Goal: Communication & Community: Share content

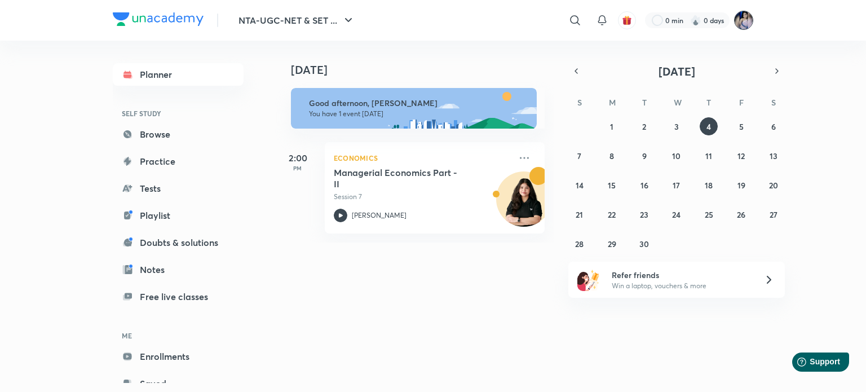
click at [742, 19] on img at bounding box center [743, 20] width 19 height 19
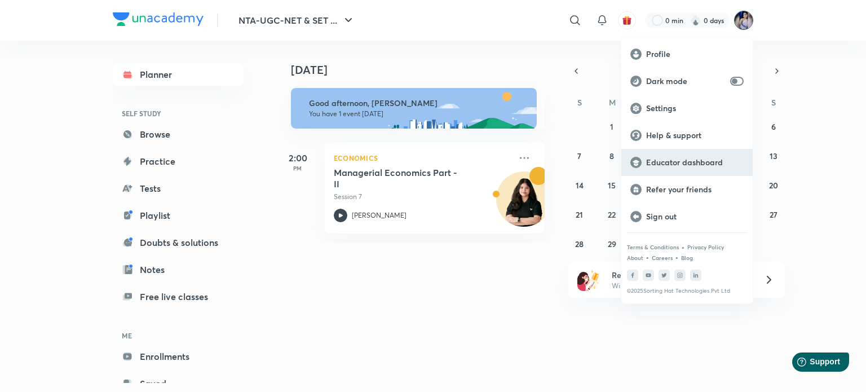
click at [652, 157] on p "Educator dashboard" at bounding box center [695, 162] width 98 height 10
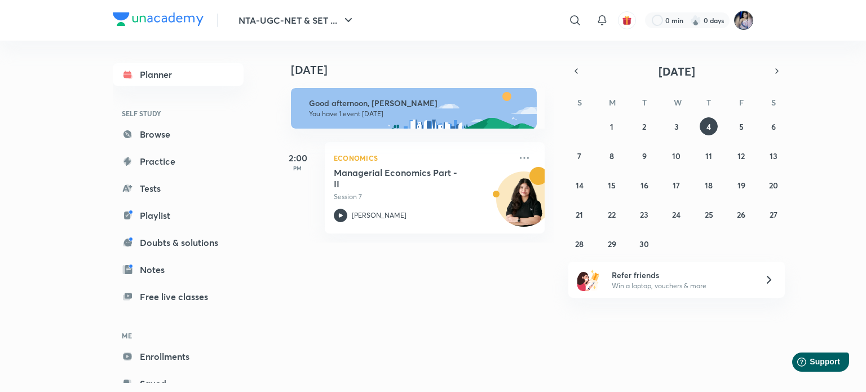
click at [746, 17] on img at bounding box center [743, 20] width 19 height 19
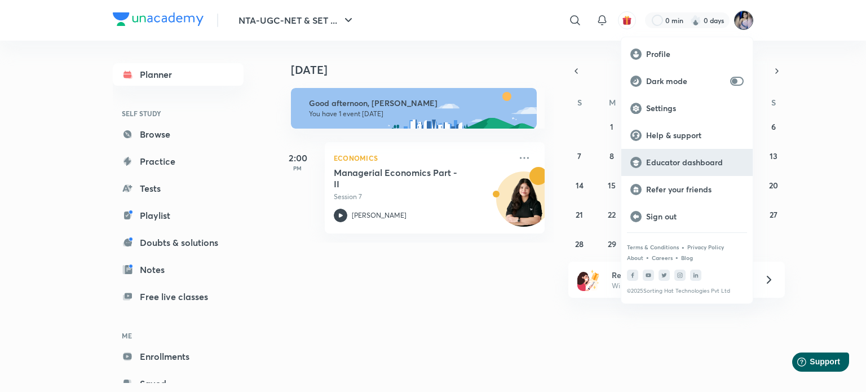
click at [679, 162] on p "Educator dashboard" at bounding box center [695, 162] width 98 height 10
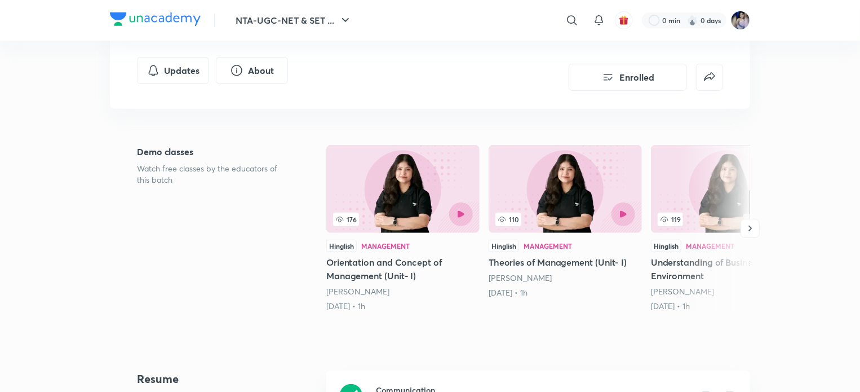
scroll to position [56, 0]
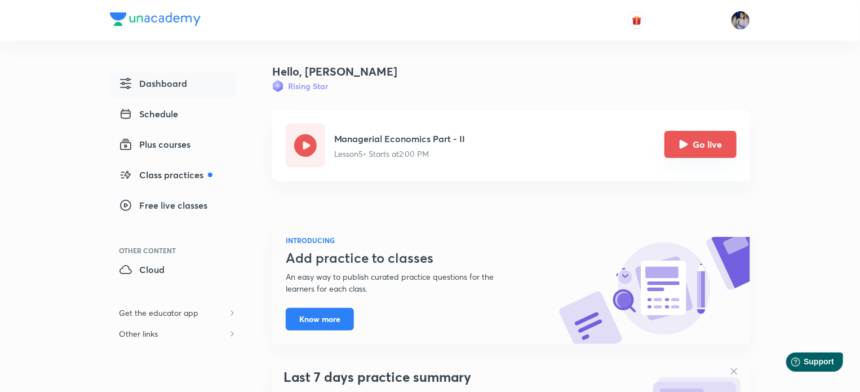
click at [688, 147] on button "Go live" at bounding box center [701, 144] width 72 height 27
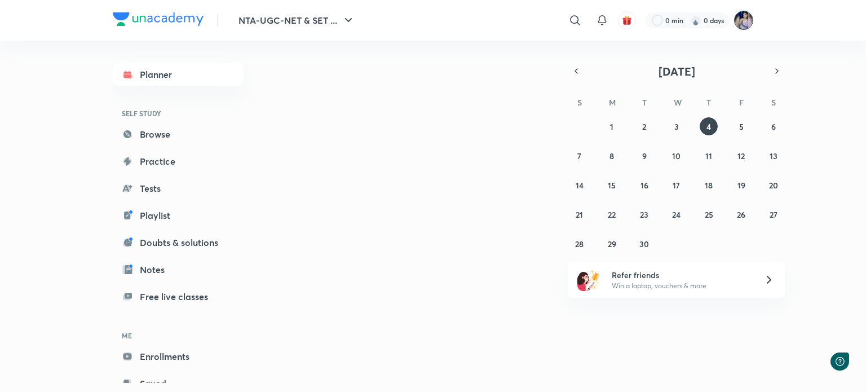
click at [746, 20] on img at bounding box center [743, 20] width 19 height 19
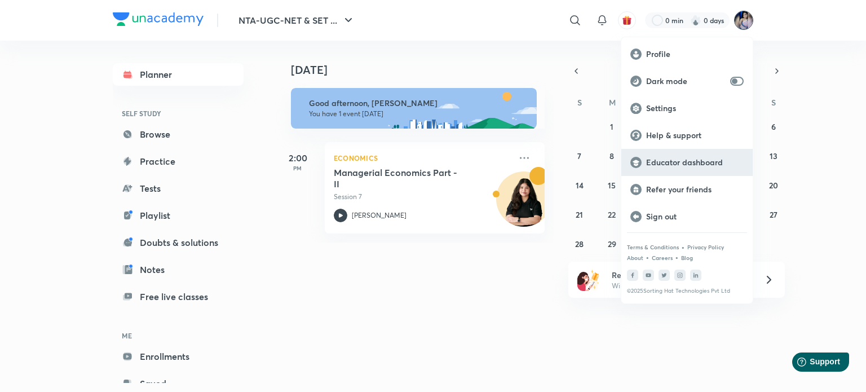
click at [679, 161] on p "Educator dashboard" at bounding box center [695, 162] width 98 height 10
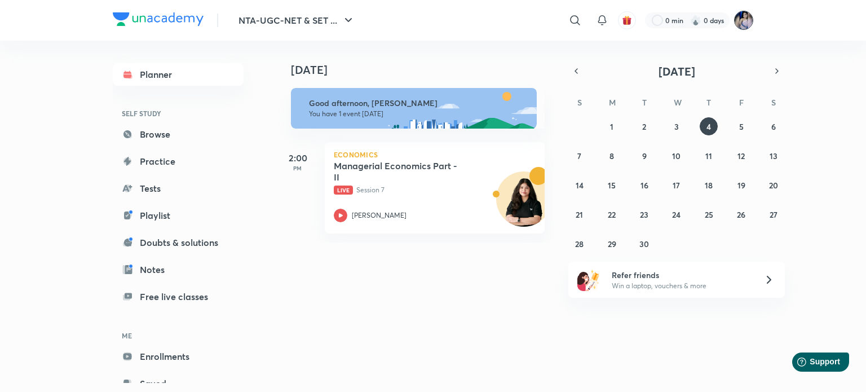
click at [744, 21] on img at bounding box center [743, 20] width 19 height 19
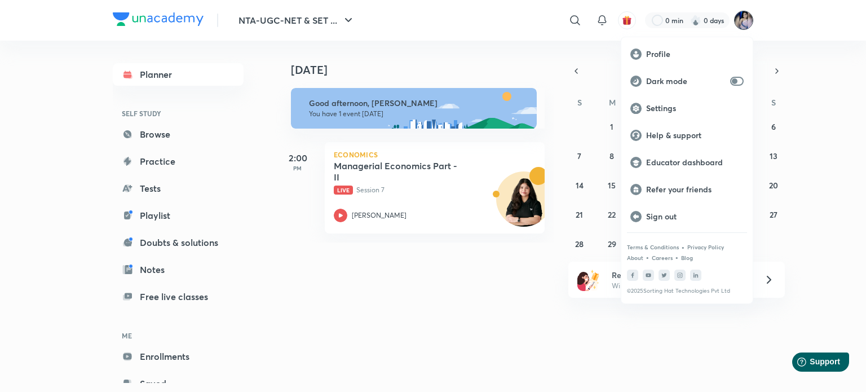
click at [749, 19] on div at bounding box center [433, 196] width 866 height 392
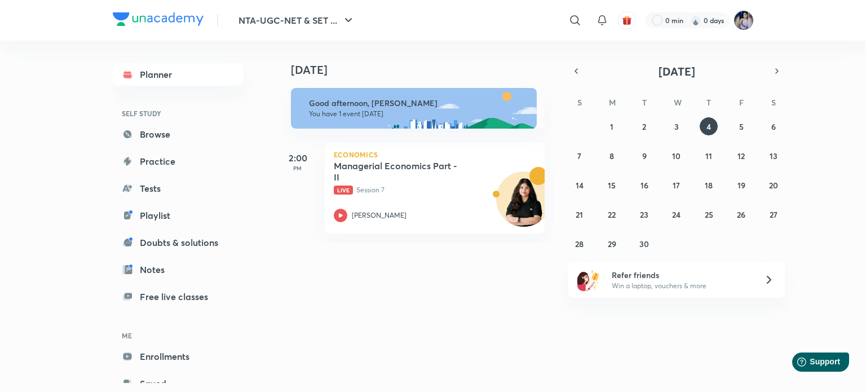
click at [744, 23] on img at bounding box center [743, 20] width 19 height 19
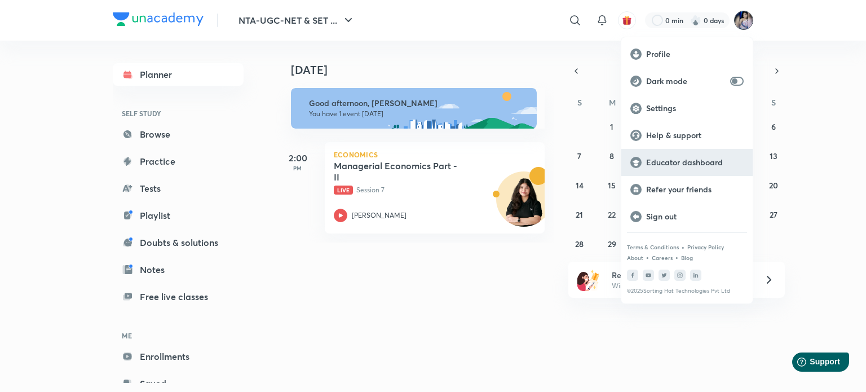
click at [672, 161] on p "Educator dashboard" at bounding box center [695, 162] width 98 height 10
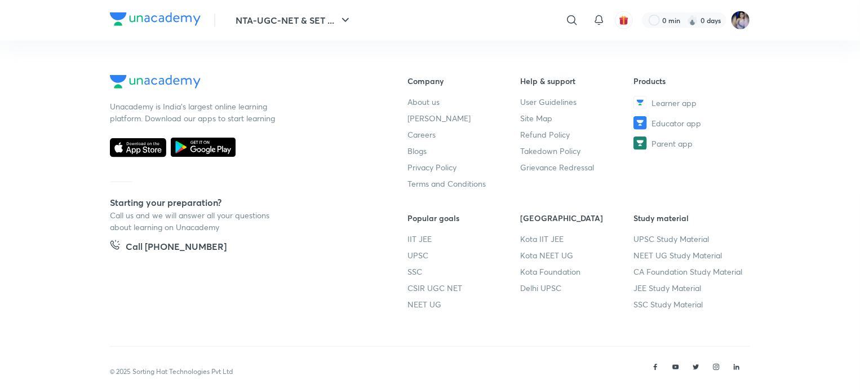
scroll to position [678, 0]
